Goal: Navigation & Orientation: Find specific page/section

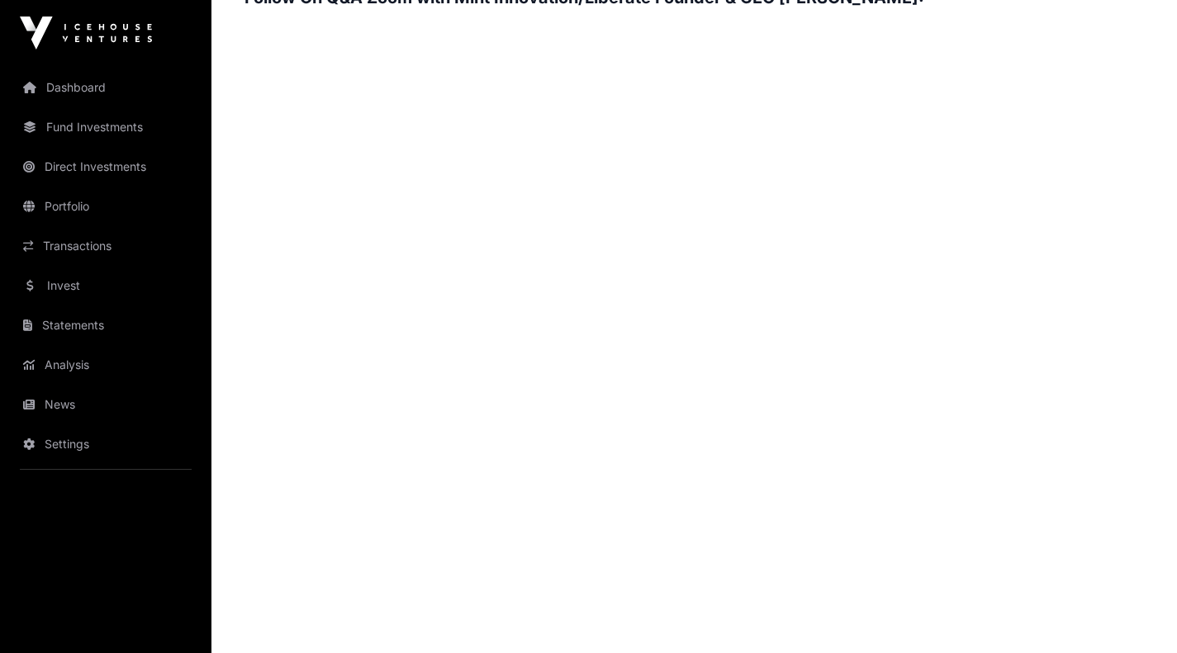
scroll to position [2536, 0]
click at [69, 83] on link "Dashboard" at bounding box center [105, 87] width 185 height 36
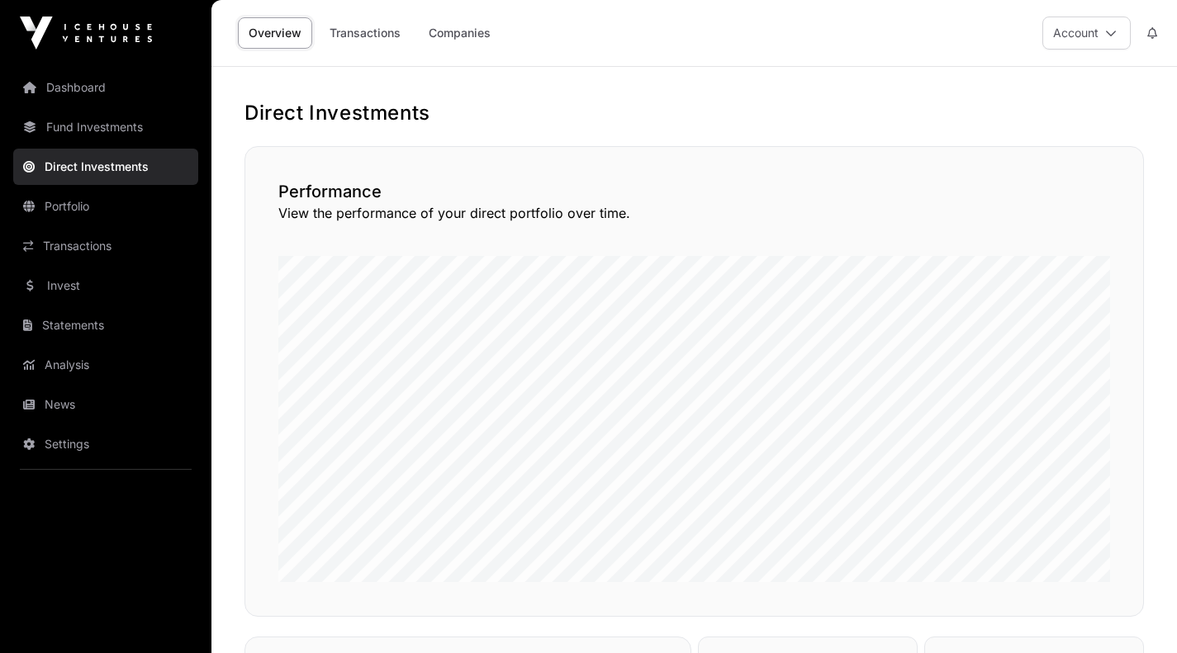
click at [64, 199] on link "Portfolio" at bounding box center [105, 206] width 185 height 36
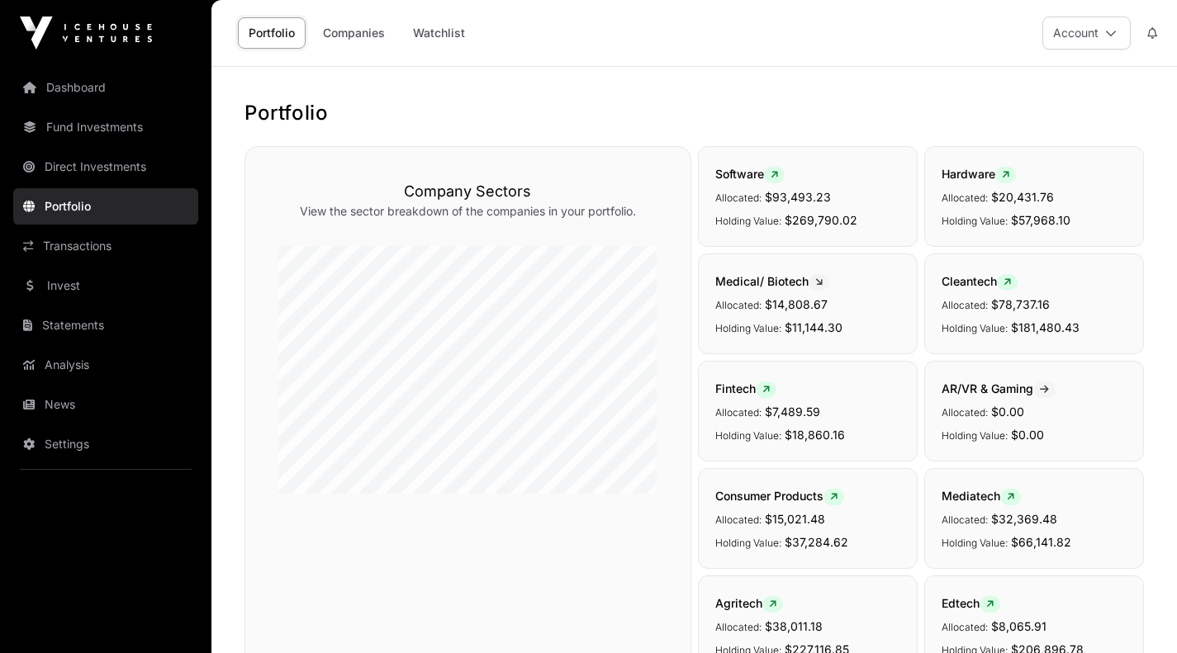
click at [361, 26] on link "Companies" at bounding box center [353, 32] width 83 height 31
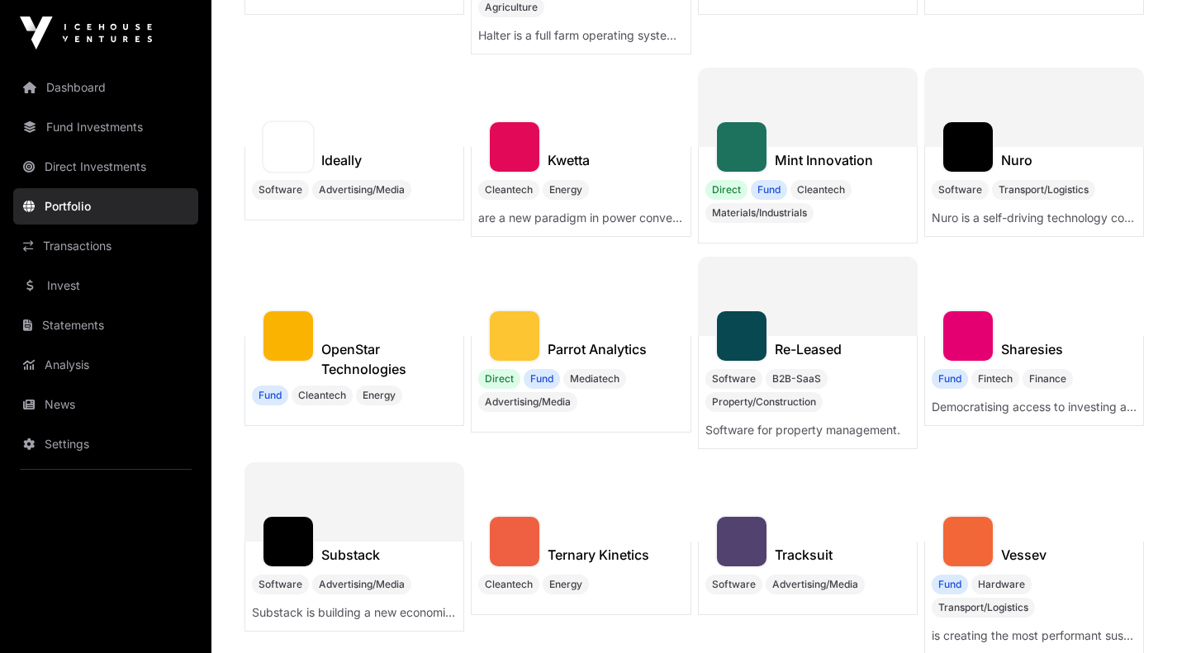
scroll to position [615, 0]
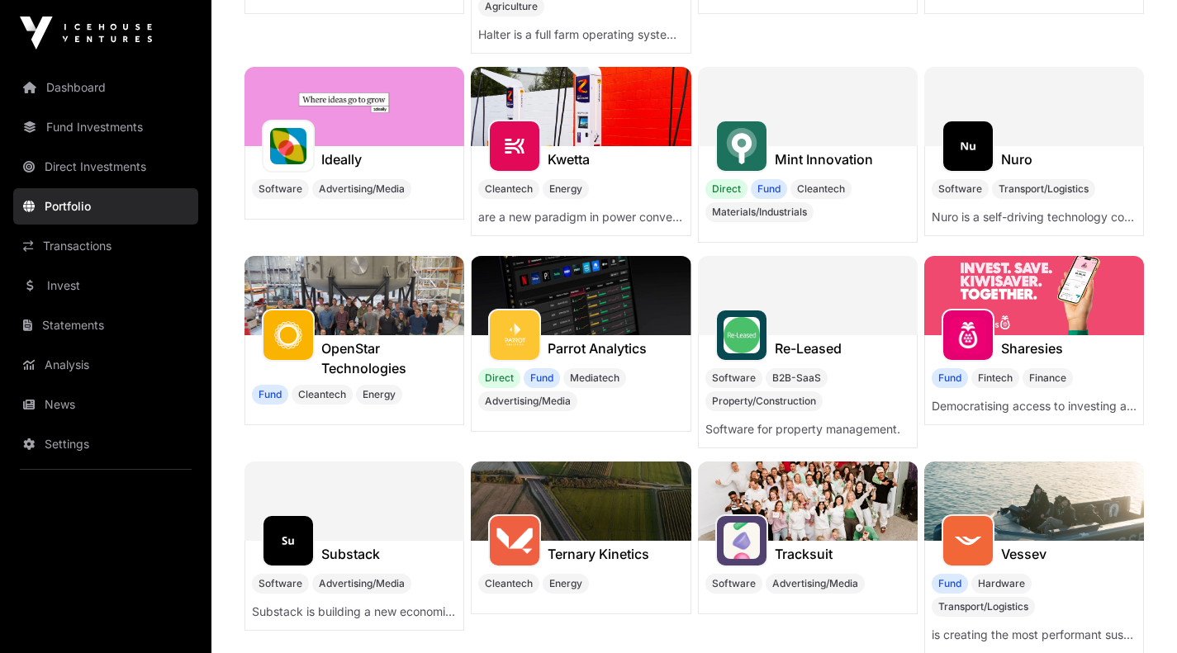
click at [801, 150] on h1 "Mint Innovation" at bounding box center [824, 160] width 98 height 20
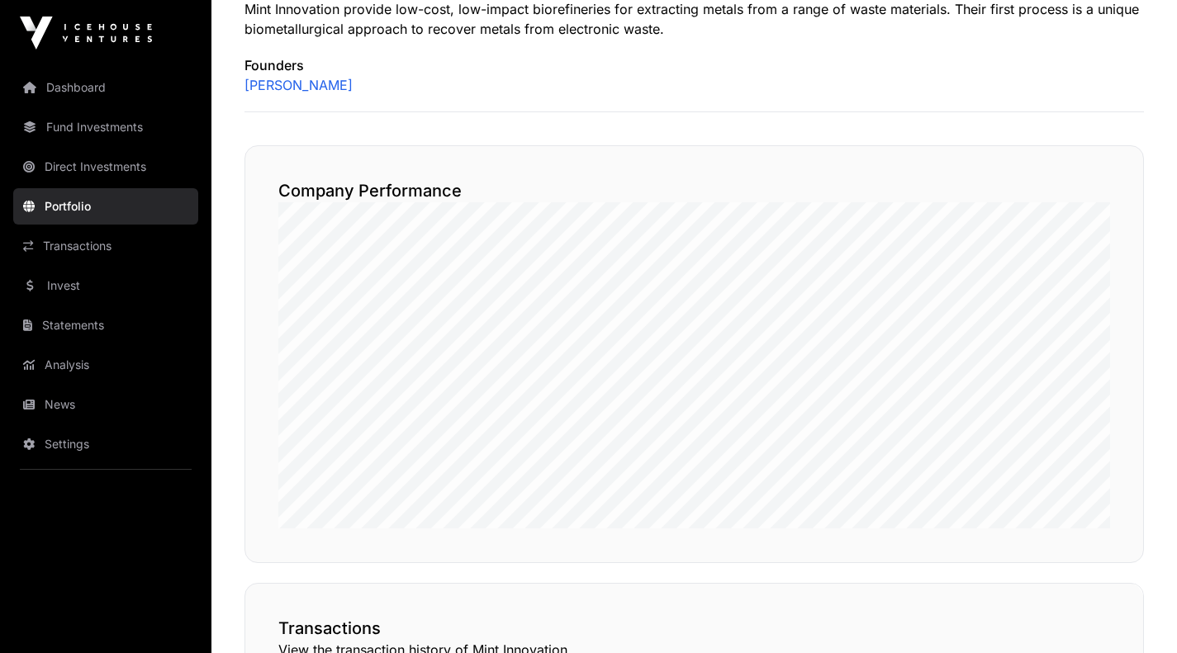
scroll to position [705, 0]
